Goal: Task Accomplishment & Management: Complete application form

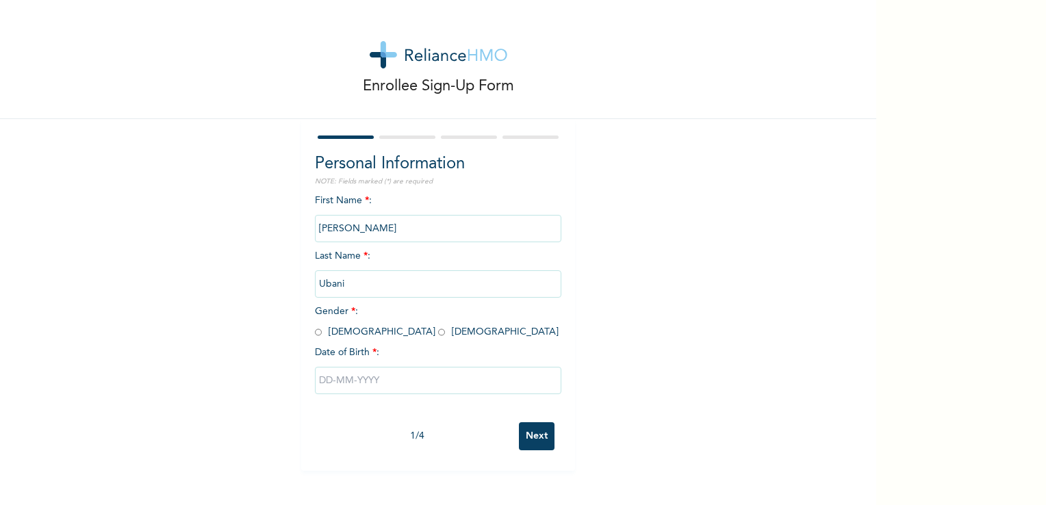
click at [315, 337] on input "radio" at bounding box center [318, 332] width 7 height 13
radio input "true"
click at [336, 374] on input "text" at bounding box center [438, 380] width 247 height 27
select select "7"
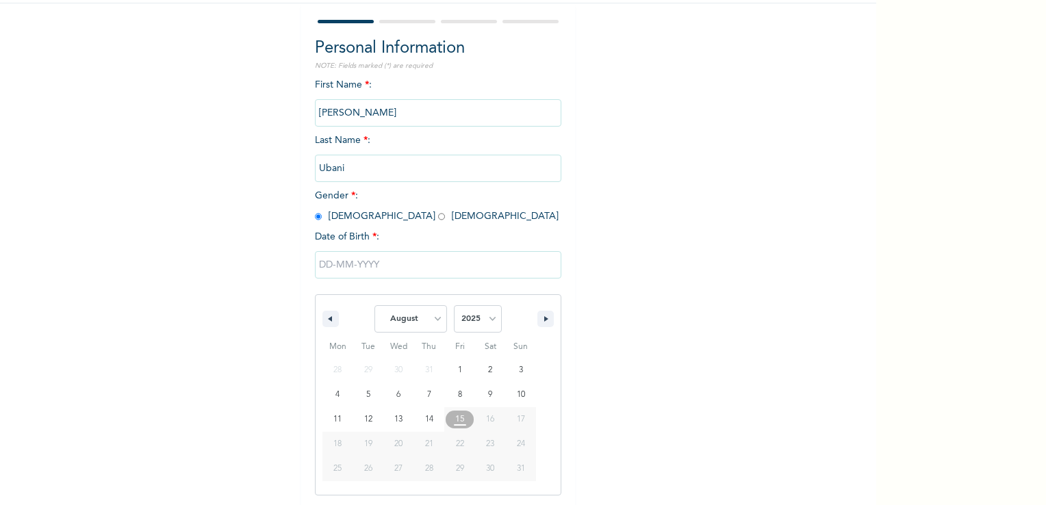
scroll to position [116, 0]
click at [484, 320] on select "2025 2024 2023 2022 2021 2020 2019 2018 2017 2016 2015 2014 2013 2012 2011 2010…" at bounding box center [478, 318] width 48 height 27
select select "1993"
click at [454, 305] on select "2025 2024 2023 2022 2021 2020 2019 2018 2017 2016 2015 2014 2013 2012 2011 2010…" at bounding box center [478, 318] width 48 height 27
click at [434, 316] on select "January February March April May June July August September October November De…" at bounding box center [411, 318] width 73 height 27
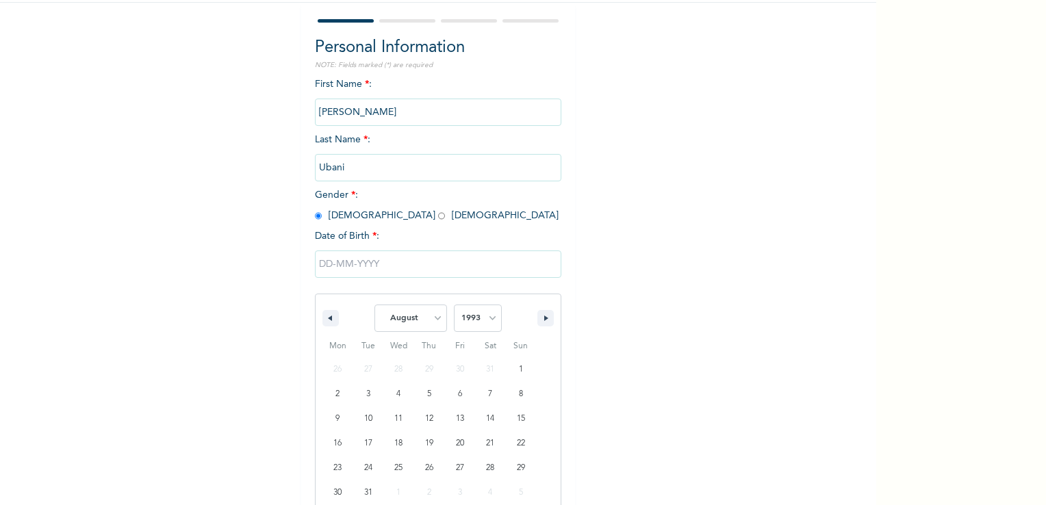
select select "0"
click at [375, 305] on select "January February March April May June July August September October November De…" at bounding box center [411, 318] width 73 height 27
type input "01/22/1993"
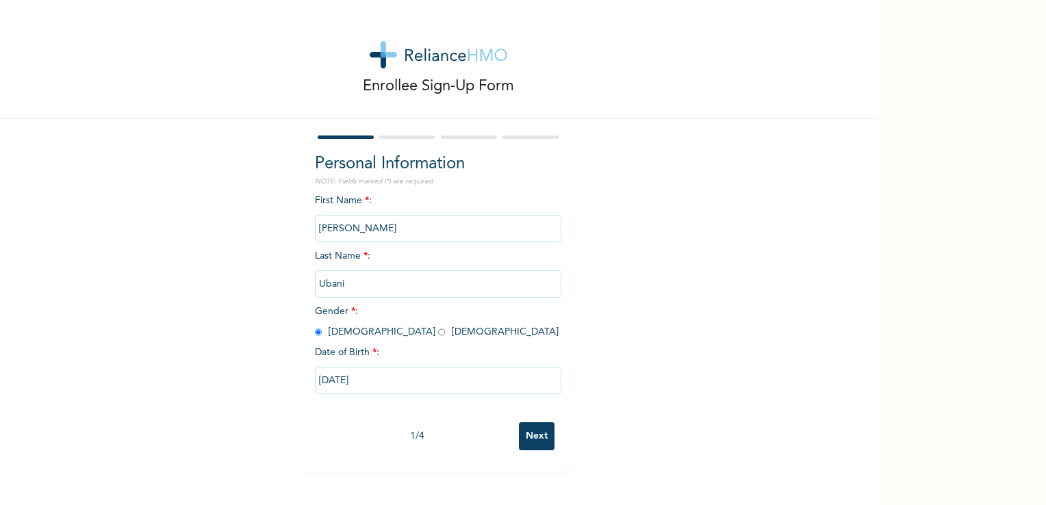
scroll to position [0, 0]
click at [528, 433] on input "Next" at bounding box center [537, 436] width 36 height 28
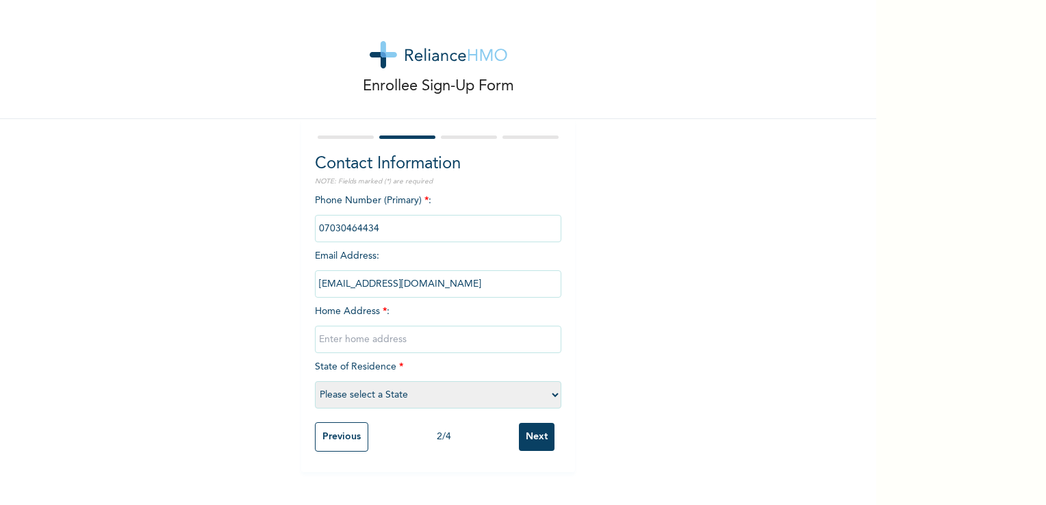
click at [372, 340] on input "text" at bounding box center [438, 339] width 247 height 27
type input "abuja"
click at [355, 390] on select "Please select a State Abia Abuja (FCT) Adamawa Akwa Ibom Anambra Bauchi Bayelsa…" at bounding box center [438, 394] width 247 height 27
select select "15"
click at [315, 381] on select "Please select a State Abia Abuja (FCT) Adamawa Akwa Ibom Anambra Bauchi Bayelsa…" at bounding box center [438, 394] width 247 height 27
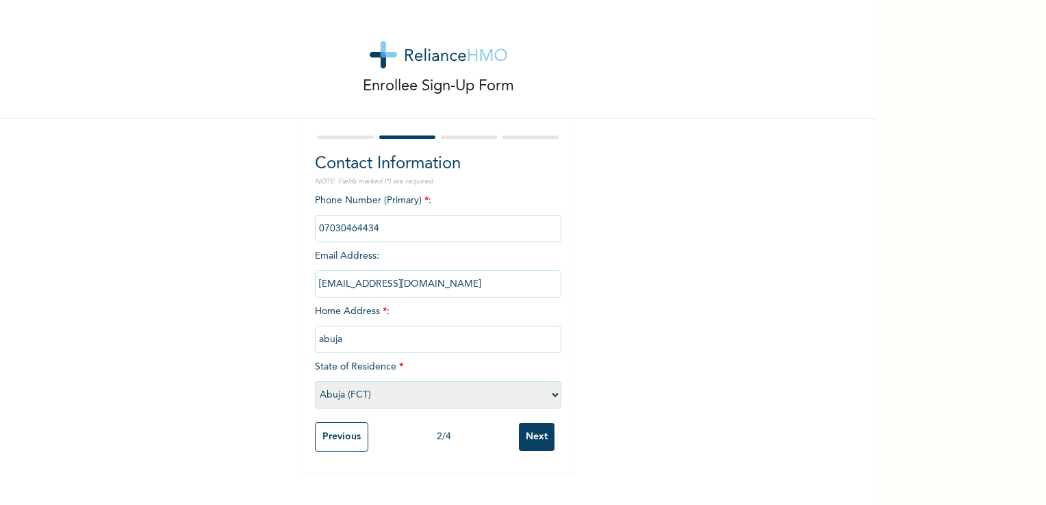
click at [523, 434] on input "Next" at bounding box center [537, 437] width 36 height 28
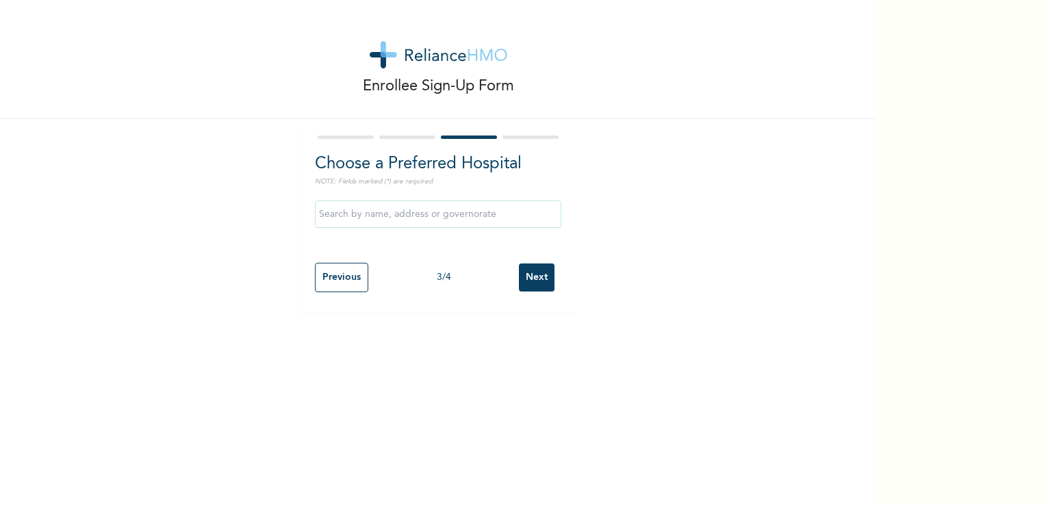
click at [526, 264] on input "Next" at bounding box center [537, 278] width 36 height 28
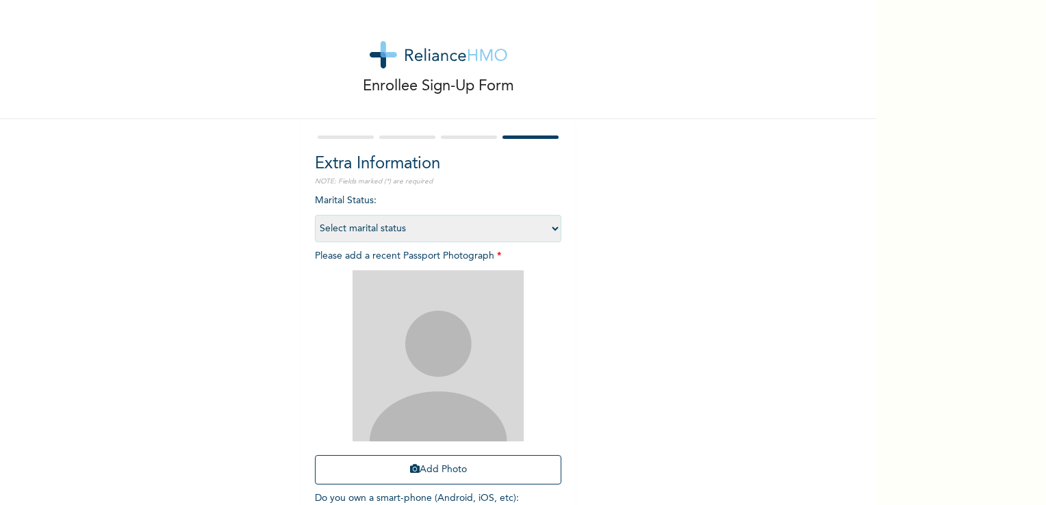
click at [457, 230] on select "Select marital status Single Married Divorced Widow/Widower" at bounding box center [438, 228] width 247 height 27
select select "1"
click at [315, 215] on select "Select marital status Single Married Divorced Widow/Widower" at bounding box center [438, 228] width 247 height 27
click at [381, 466] on button "Add Photo" at bounding box center [438, 469] width 247 height 29
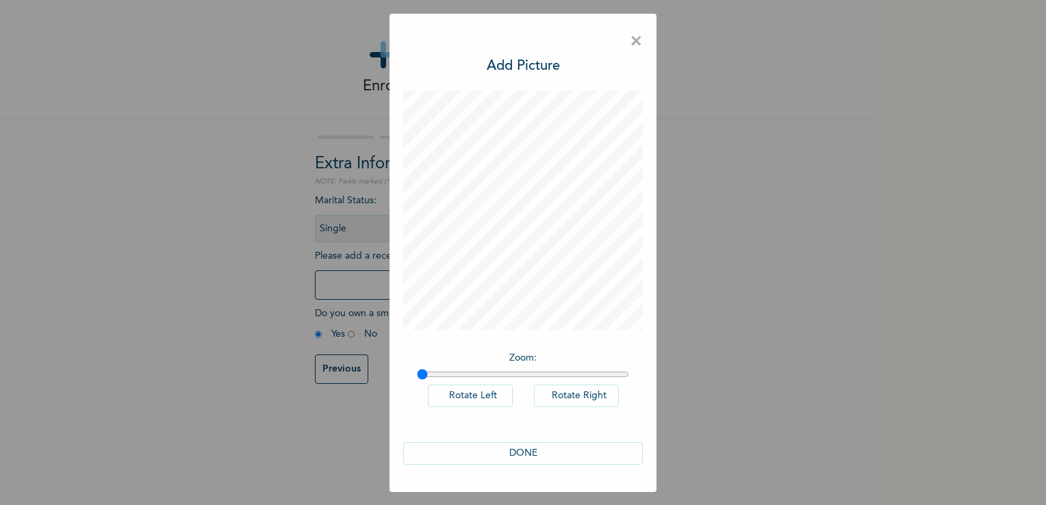
click at [510, 447] on button "DONE" at bounding box center [523, 453] width 240 height 23
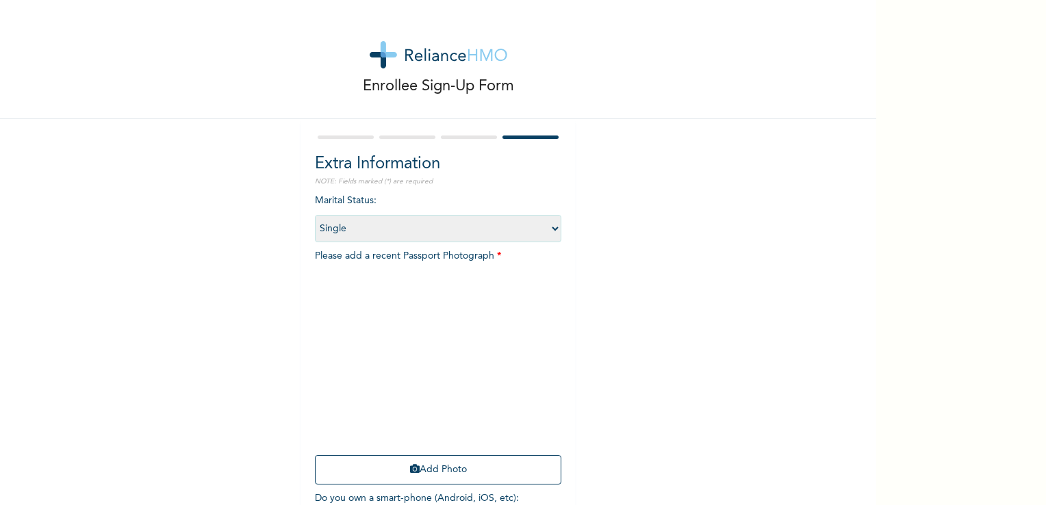
scroll to position [93, 0]
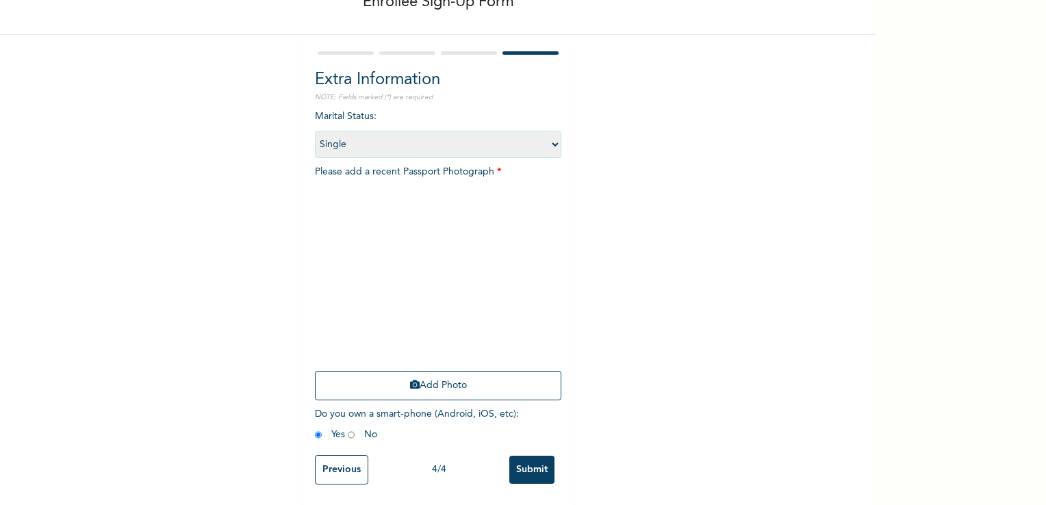
click at [526, 456] on input "Submit" at bounding box center [531, 470] width 45 height 28
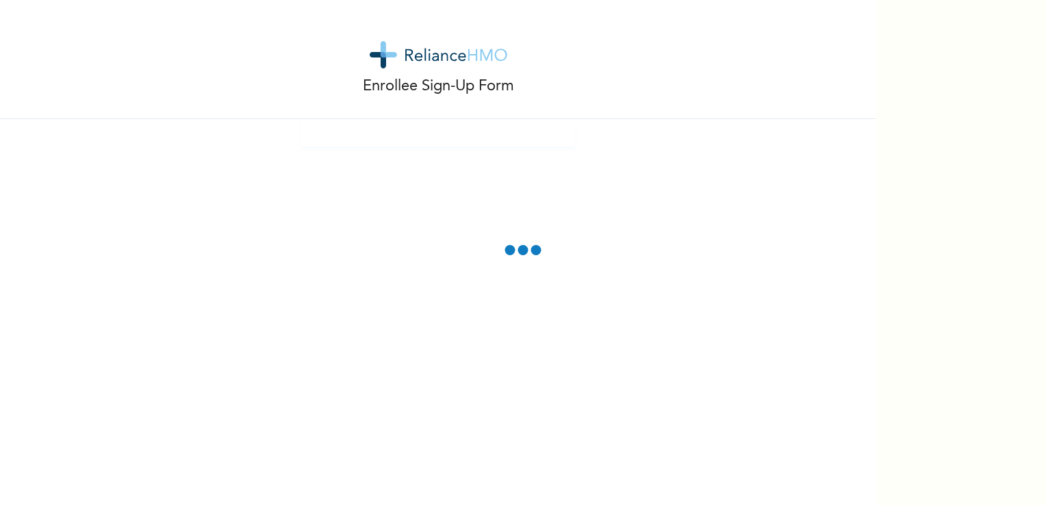
scroll to position [0, 0]
